Goal: Task Accomplishment & Management: Complete application form

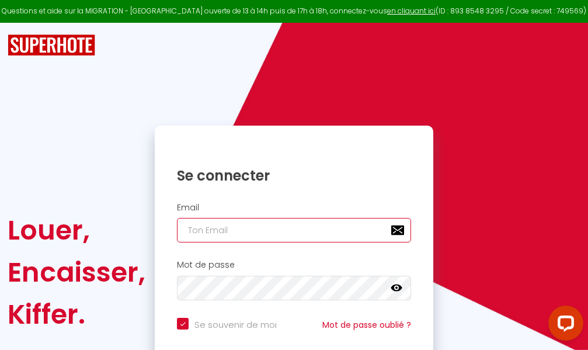
click at [264, 227] on input "email" at bounding box center [294, 230] width 234 height 25
type input "m"
checkbox input "true"
type input "ma"
checkbox input "true"
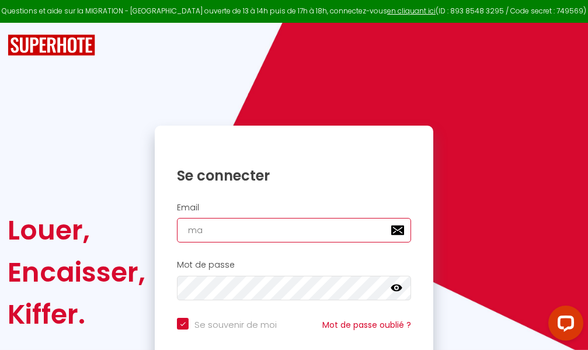
type input "mar"
checkbox input "true"
type input "marc"
checkbox input "true"
type input "marcd"
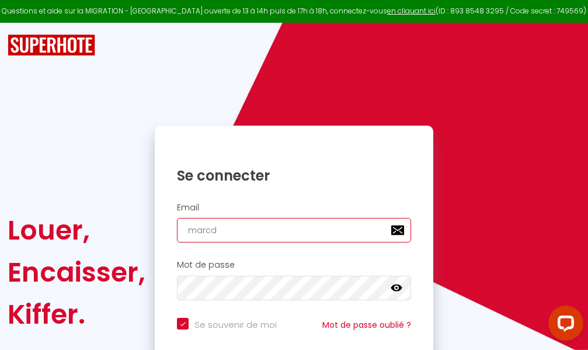
checkbox input "true"
type input "marcdp"
checkbox input "true"
type input "marcdpo"
checkbox input "true"
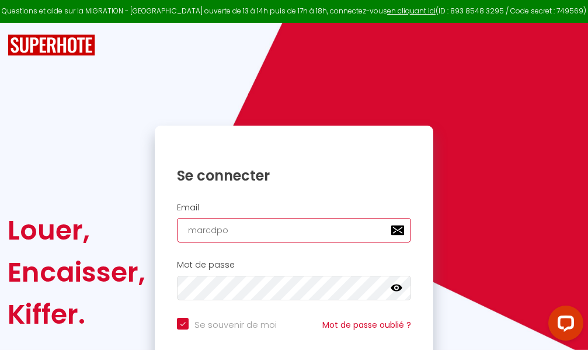
type input "marcdpoz"
checkbox input "true"
type input "marcdpoz."
checkbox input "true"
type input "marcdpoz.l"
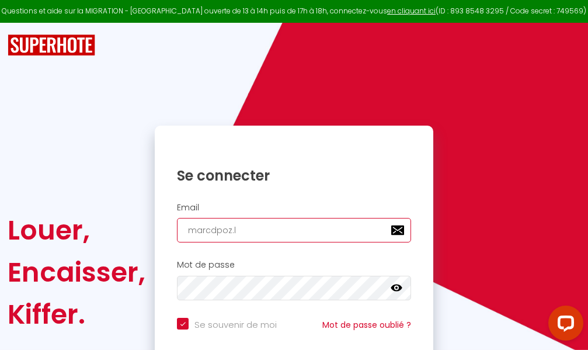
checkbox input "true"
type input "marcdpoz.lo"
checkbox input "true"
type input "marcdpoz.loc"
checkbox input "true"
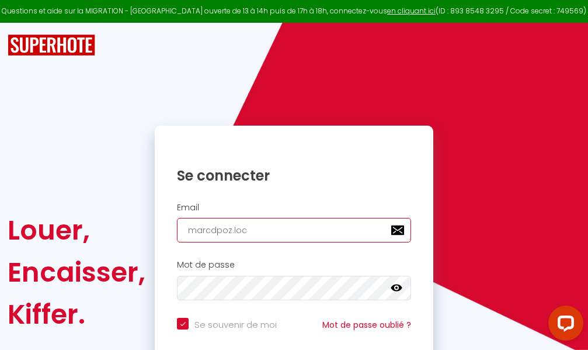
type input "marcdpoz.loca"
checkbox input "true"
type input "marcdpoz.locat"
checkbox input "true"
type input "marcdpoz.locati"
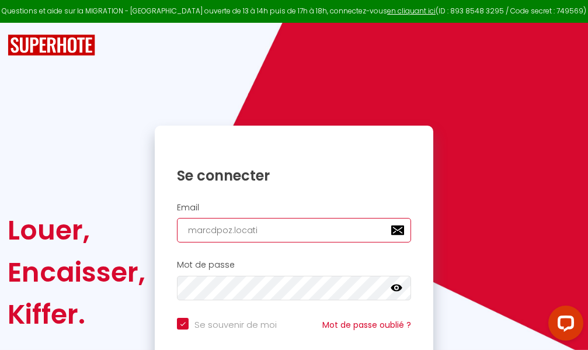
checkbox input "true"
type input "marcdpoz.locatio"
checkbox input "true"
type input "marcdpoz.location"
checkbox input "true"
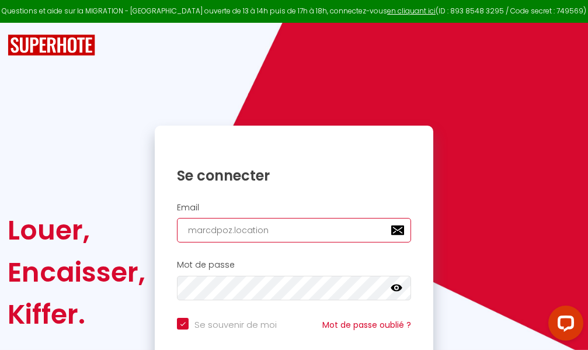
type input "marcdpoz.location@"
checkbox input "true"
type input "marcdpoz.location@g"
checkbox input "true"
type input "marcdpoz.location@gm"
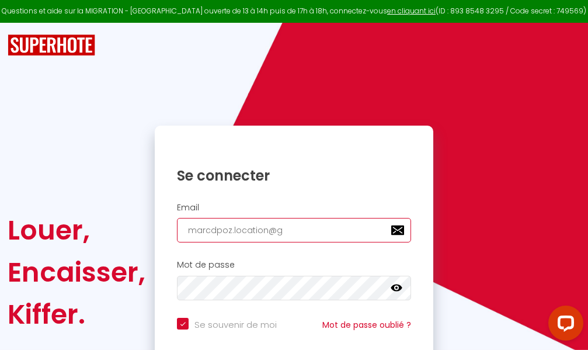
checkbox input "true"
type input "marcdpoz.location@gma"
checkbox input "true"
type input "marcdpoz.location@gmai"
checkbox input "true"
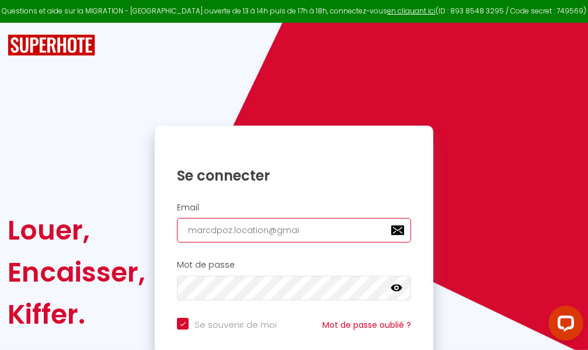
type input "[EMAIL_ADDRESS]"
checkbox input "true"
type input "[EMAIL_ADDRESS]."
checkbox input "true"
type input "marcdpoz.location@gmail.c"
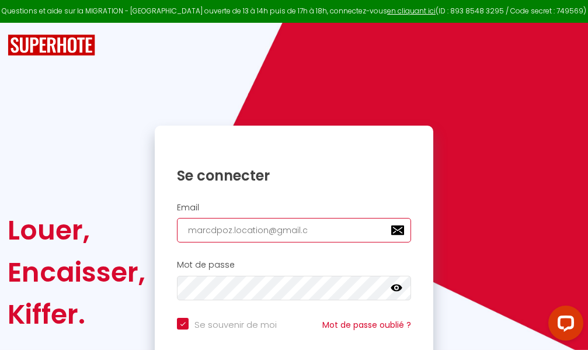
checkbox input "true"
type input "[EMAIL_ADDRESS][DOMAIN_NAME]"
checkbox input "true"
type input "[EMAIL_ADDRESS][DOMAIN_NAME]"
checkbox input "true"
